Goal: Find specific page/section: Find specific page/section

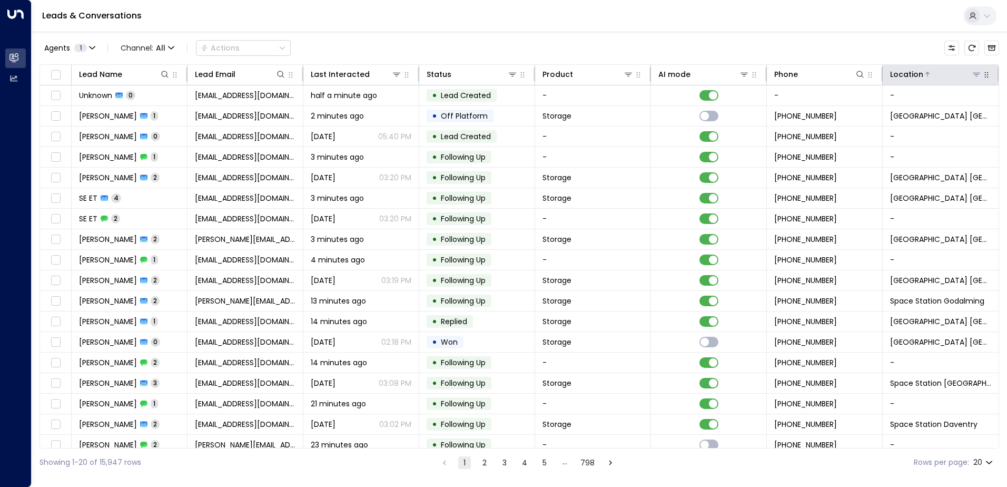
click at [973, 73] on icon at bounding box center [976, 75] width 7 height 4
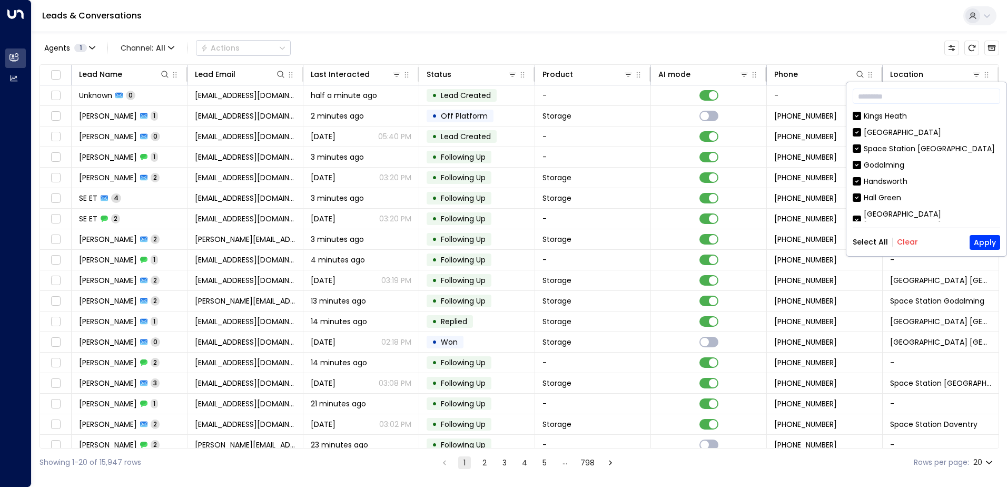
click at [902, 239] on button "Clear" at bounding box center [907, 242] width 21 height 8
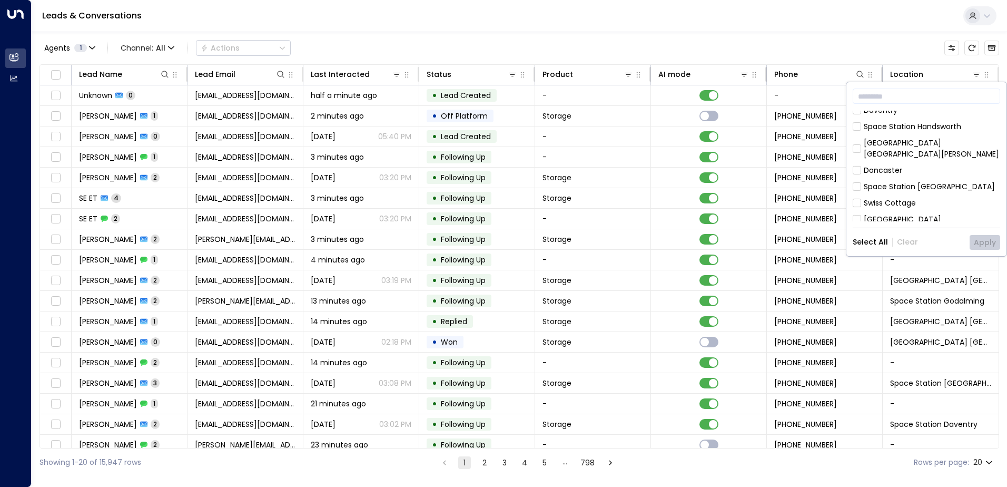
scroll to position [579, 0]
click at [909, 223] on div "Space Station [GEOGRAPHIC_DATA]" at bounding box center [929, 228] width 131 height 11
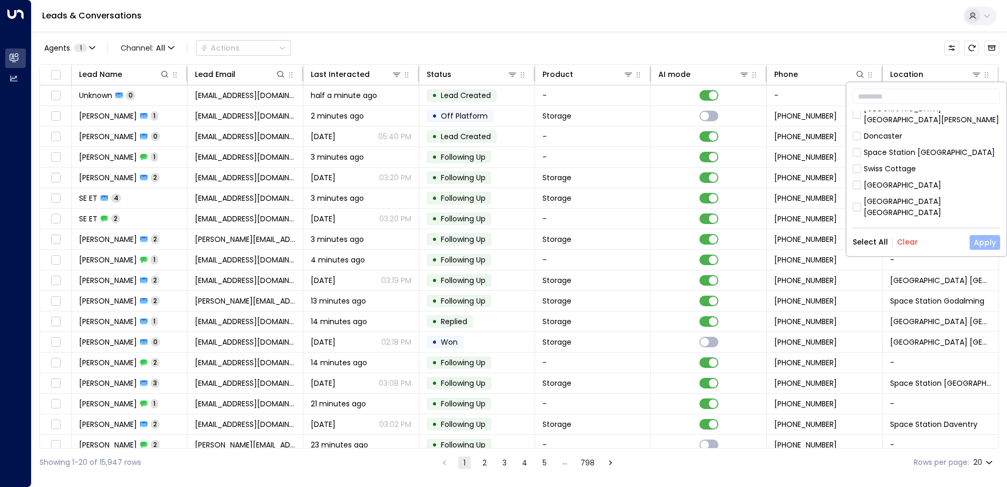
click at [981, 243] on button "Apply" at bounding box center [985, 242] width 31 height 15
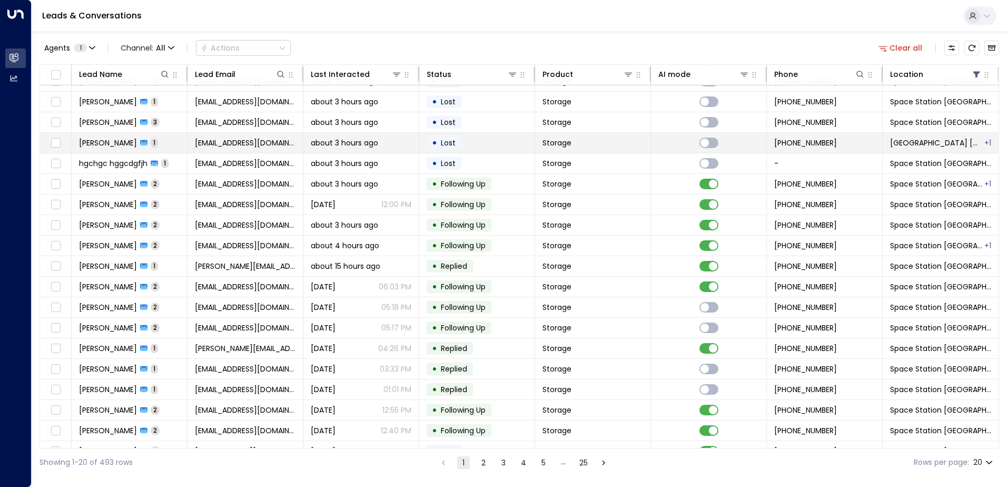
scroll to position [52, 0]
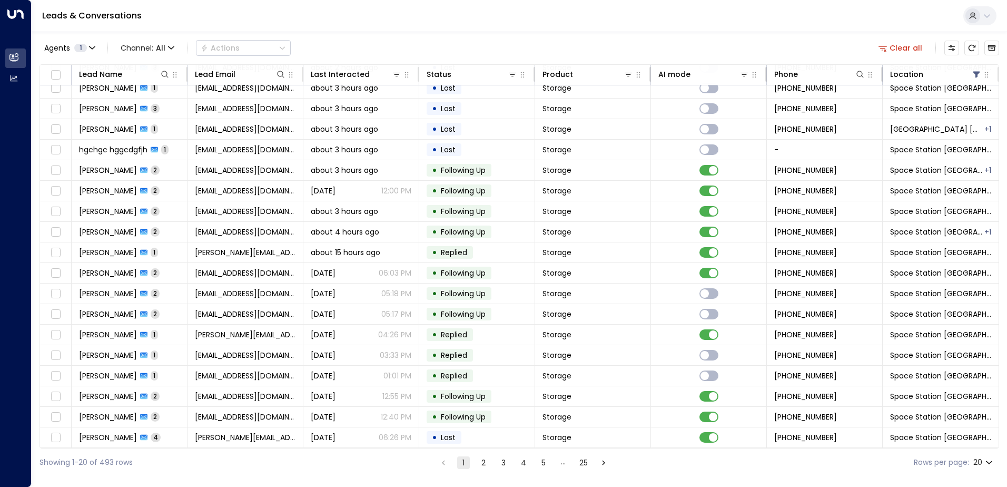
click at [987, 460] on body "Overview Leads & Conversations Leads & Conversations Analytics Analytics Leads …" at bounding box center [503, 238] width 1007 height 476
click at [980, 447] on li "50" at bounding box center [983, 446] width 30 height 19
type input "**"
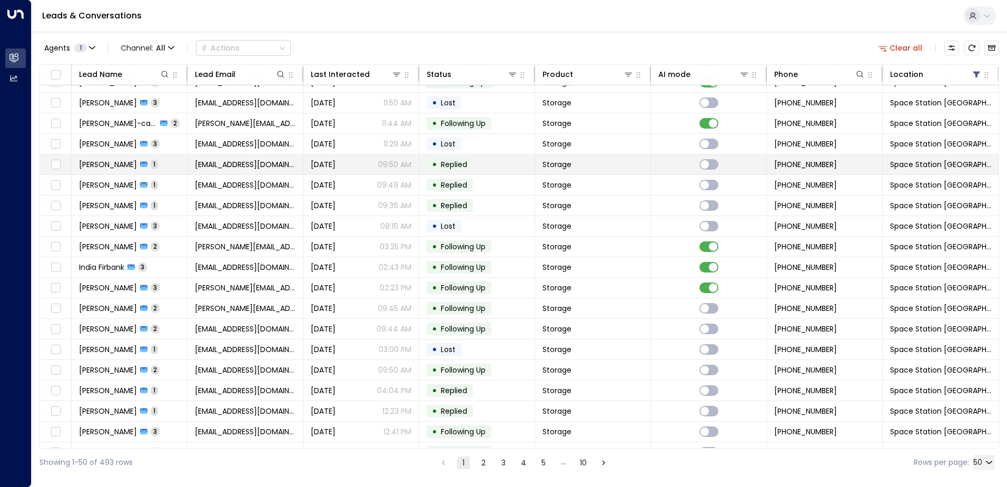
scroll to position [668, 0]
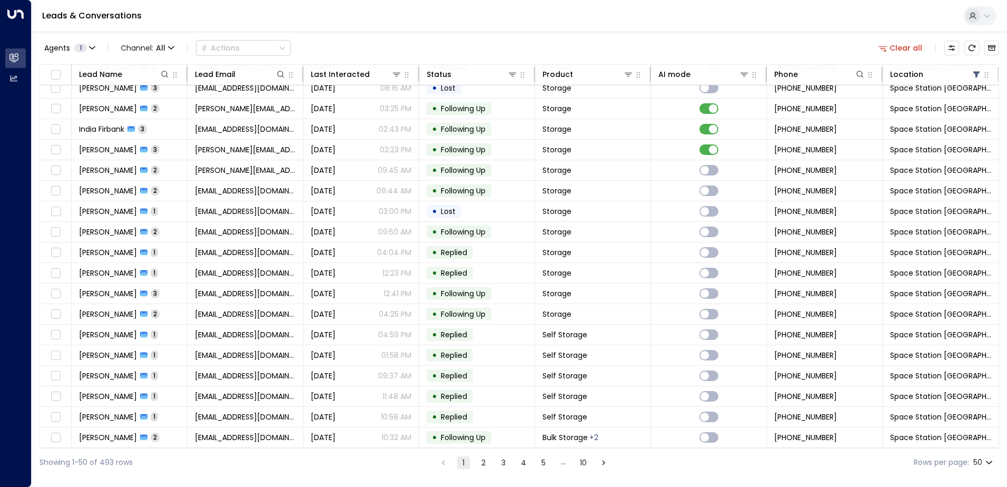
click at [603, 461] on icon "Go to next page" at bounding box center [603, 462] width 3 height 5
